Goal: Use online tool/utility: Utilize a website feature to perform a specific function

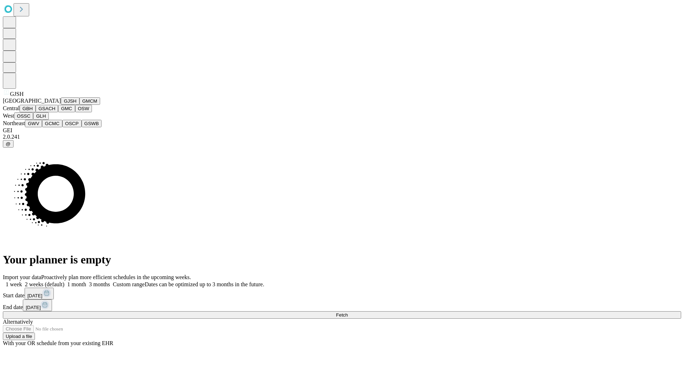
click at [61, 105] on button "GJSH" at bounding box center [70, 100] width 19 height 7
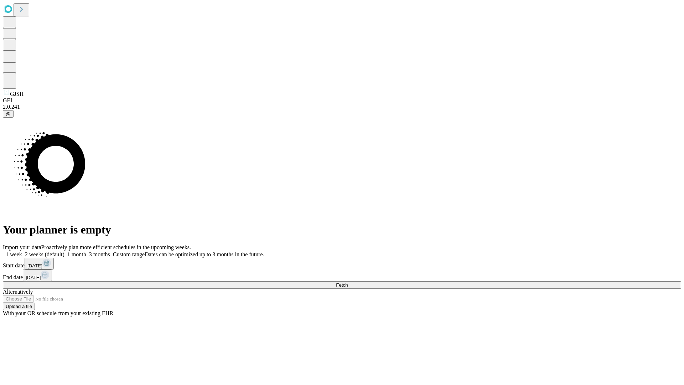
click at [65, 251] on label "2 weeks (default)" at bounding box center [43, 254] width 42 height 6
click at [348, 282] on span "Fetch" at bounding box center [342, 284] width 12 height 5
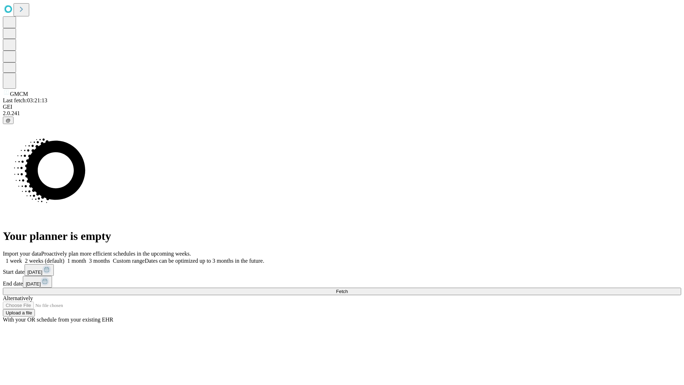
click at [65, 258] on label "2 weeks (default)" at bounding box center [43, 261] width 42 height 6
click at [348, 289] on span "Fetch" at bounding box center [342, 291] width 12 height 5
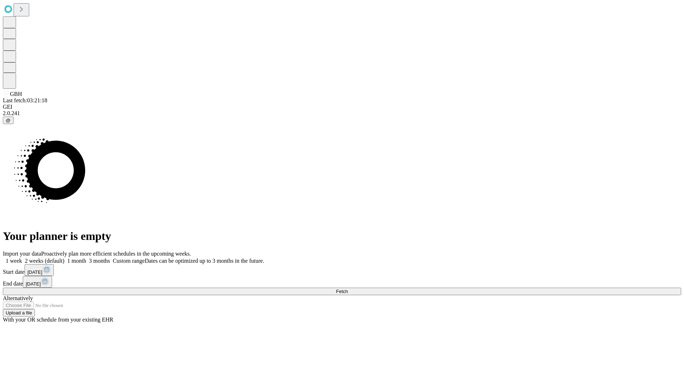
click at [65, 258] on label "2 weeks (default)" at bounding box center [43, 261] width 42 height 6
click at [348, 289] on span "Fetch" at bounding box center [342, 291] width 12 height 5
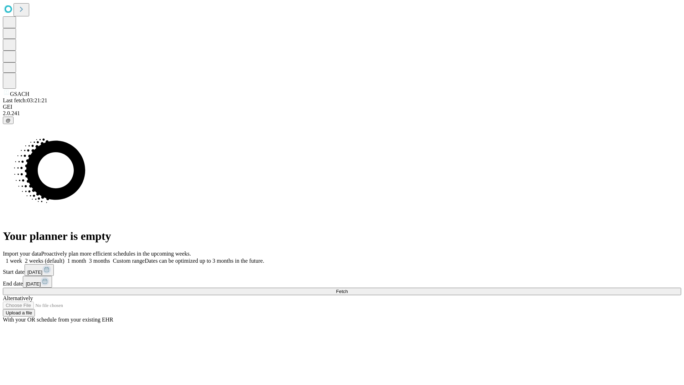
click at [65, 258] on label "2 weeks (default)" at bounding box center [43, 261] width 42 height 6
click at [348, 289] on span "Fetch" at bounding box center [342, 291] width 12 height 5
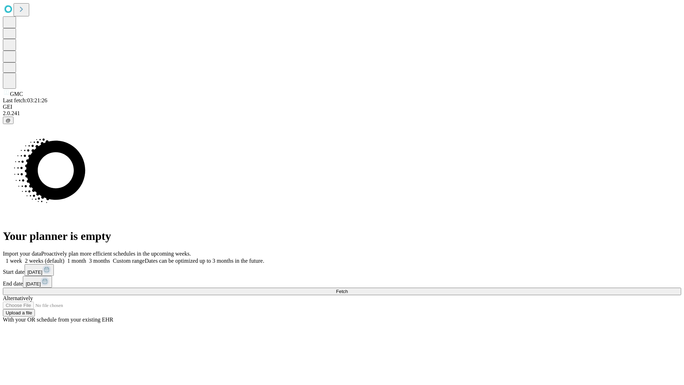
click at [348, 289] on span "Fetch" at bounding box center [342, 291] width 12 height 5
click at [65, 258] on label "2 weeks (default)" at bounding box center [43, 261] width 42 height 6
click at [348, 289] on span "Fetch" at bounding box center [342, 291] width 12 height 5
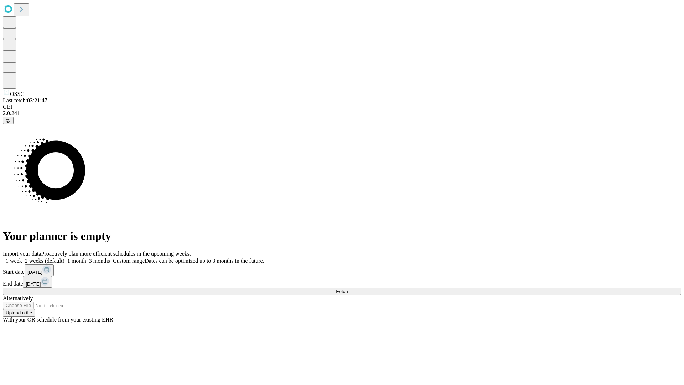
click at [65, 258] on label "2 weeks (default)" at bounding box center [43, 261] width 42 height 6
click at [348, 289] on span "Fetch" at bounding box center [342, 291] width 12 height 5
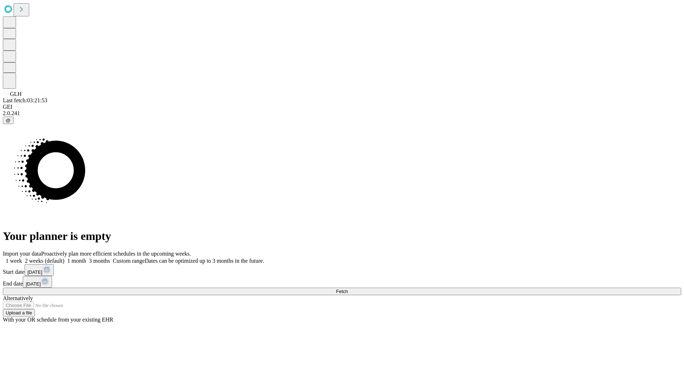
click at [348, 289] on span "Fetch" at bounding box center [342, 291] width 12 height 5
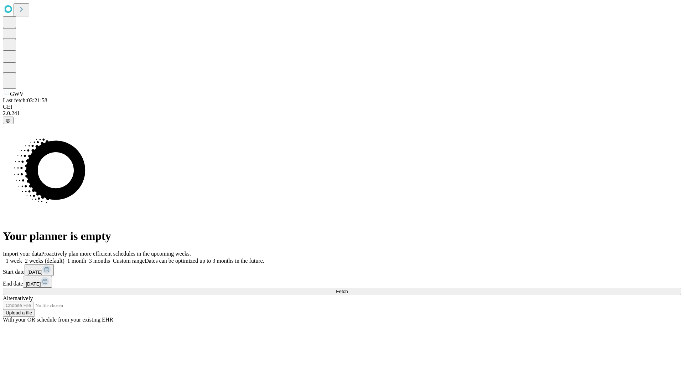
click at [65, 258] on label "2 weeks (default)" at bounding box center [43, 261] width 42 height 6
click at [348, 289] on span "Fetch" at bounding box center [342, 291] width 12 height 5
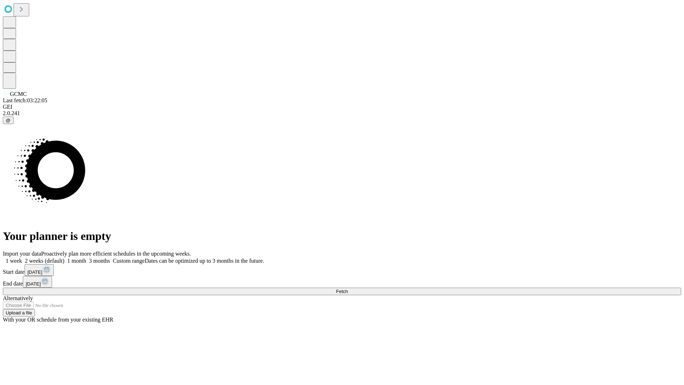
click at [65, 258] on label "2 weeks (default)" at bounding box center [43, 261] width 42 height 6
click at [348, 289] on span "Fetch" at bounding box center [342, 291] width 12 height 5
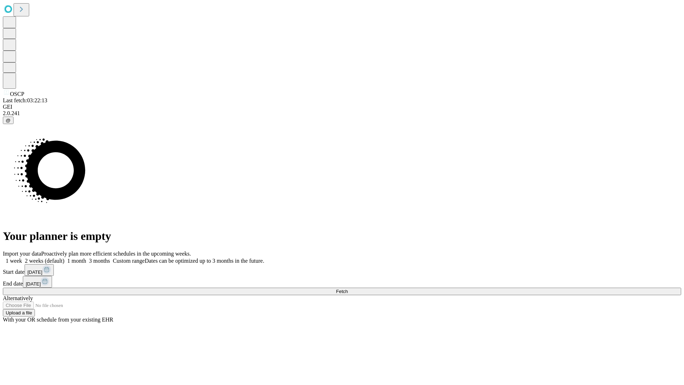
click at [65, 258] on label "2 weeks (default)" at bounding box center [43, 261] width 42 height 6
click at [348, 289] on span "Fetch" at bounding box center [342, 291] width 12 height 5
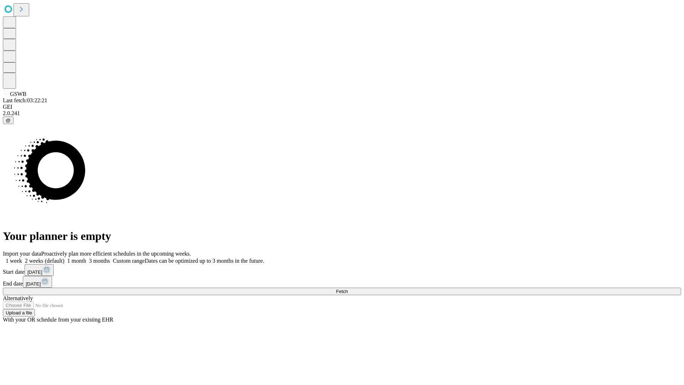
click at [65, 258] on label "2 weeks (default)" at bounding box center [43, 261] width 42 height 6
click at [348, 289] on span "Fetch" at bounding box center [342, 291] width 12 height 5
